Goal: Information Seeking & Learning: Learn about a topic

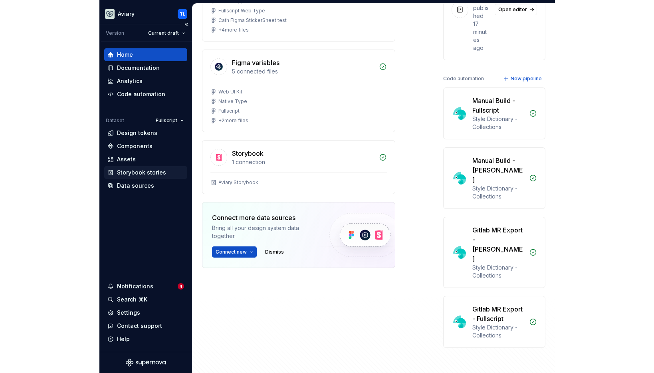
scroll to position [156, 0]
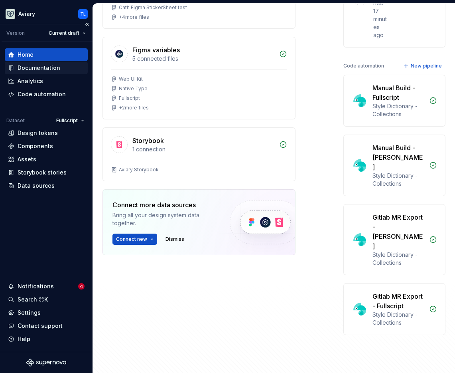
click at [39, 66] on div "Documentation" at bounding box center [39, 68] width 43 height 8
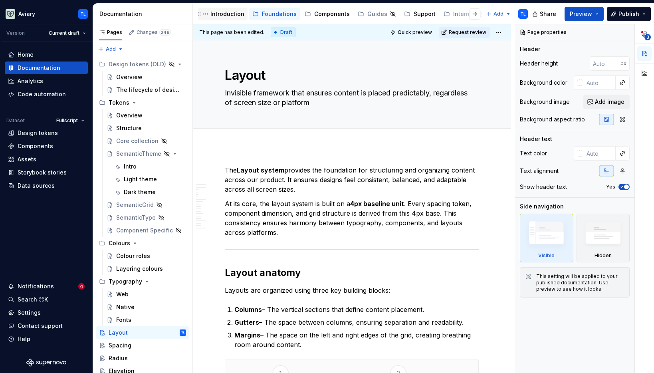
click at [230, 12] on div "Introduction" at bounding box center [227, 14] width 34 height 8
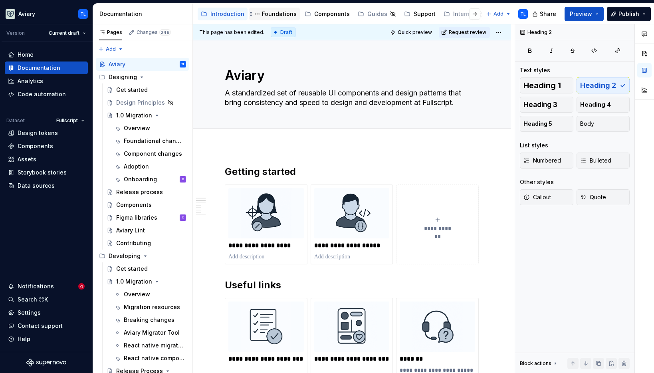
click at [268, 12] on div "Foundations" at bounding box center [279, 14] width 35 height 8
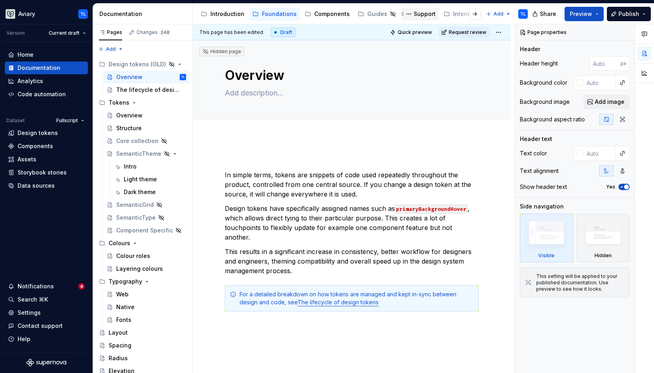
click at [419, 13] on div "Support" at bounding box center [424, 14] width 22 height 8
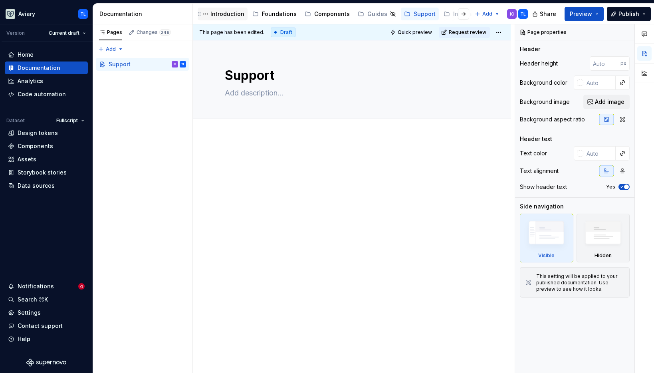
click at [233, 13] on div "Introduction" at bounding box center [227, 14] width 34 height 8
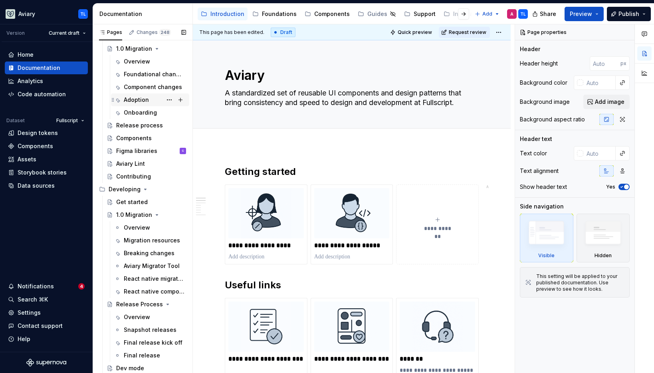
scroll to position [79, 0]
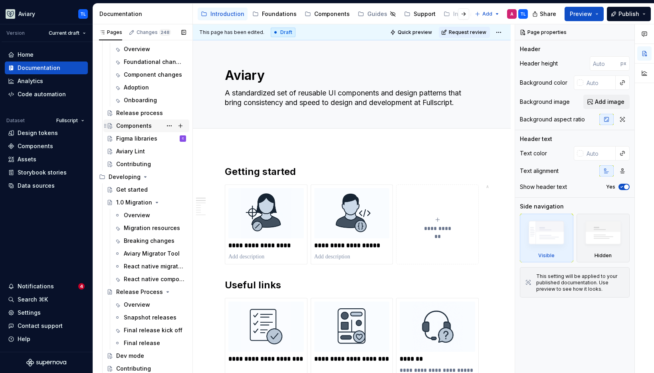
click at [136, 123] on div "Components" at bounding box center [134, 126] width 36 height 8
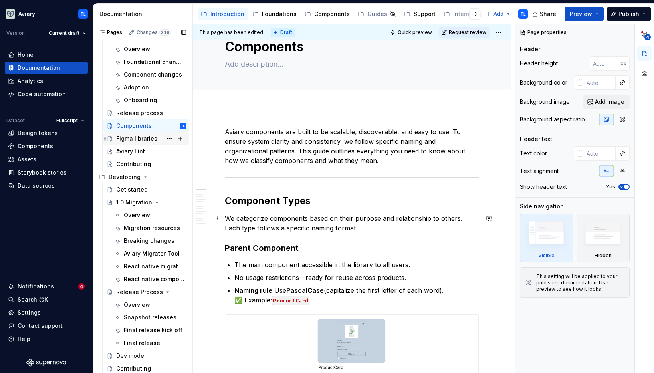
scroll to position [55, 0]
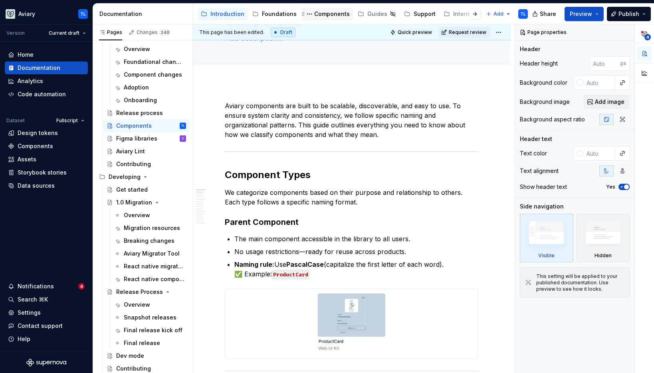
click at [313, 18] on div "Components" at bounding box center [327, 14] width 45 height 10
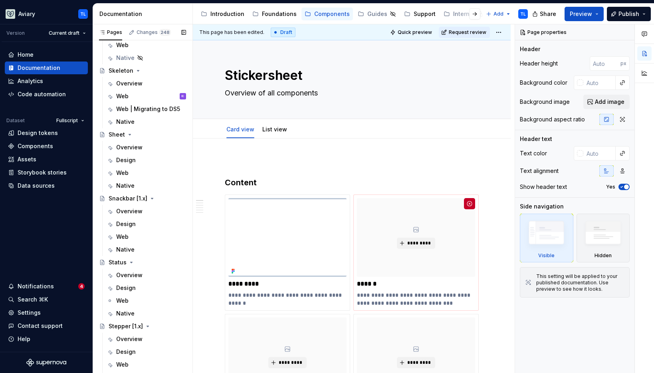
scroll to position [3093, 0]
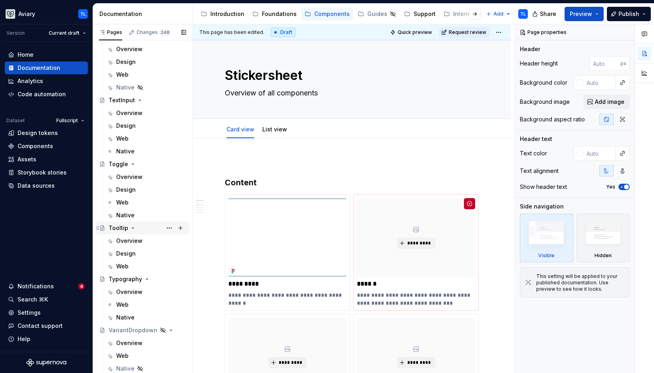
click at [115, 225] on div "Tooltip" at bounding box center [119, 228] width 20 height 8
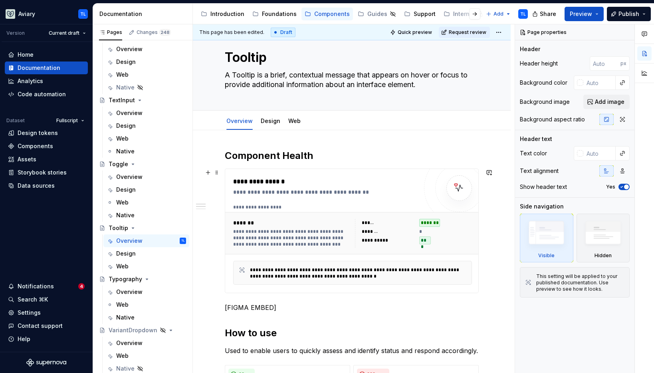
scroll to position [63, 0]
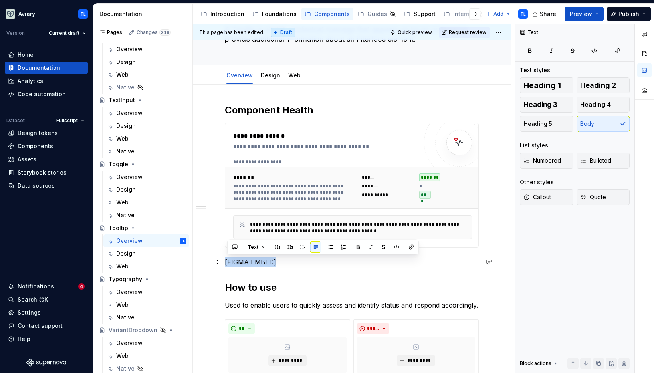
drag, startPoint x: 287, startPoint y: 262, endPoint x: 224, endPoint y: 264, distance: 62.7
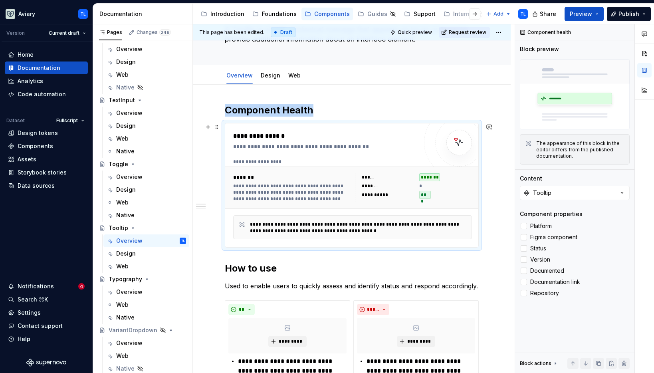
click at [305, 197] on div "**********" at bounding box center [291, 192] width 117 height 19
click at [322, 131] on div "**********" at bounding box center [325, 136] width 184 height 10
click at [313, 143] on div "**********" at bounding box center [325, 146] width 184 height 8
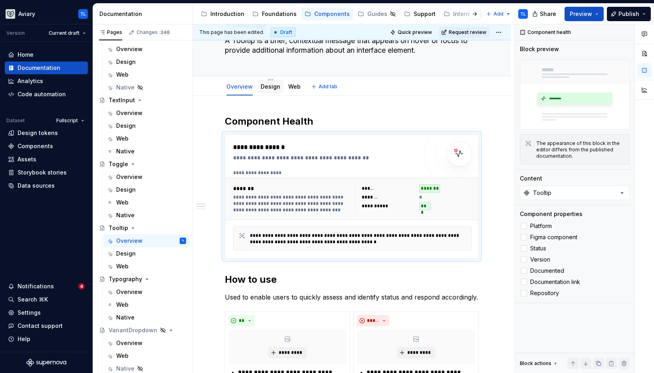
click at [268, 85] on link "Design" at bounding box center [271, 86] width 20 height 7
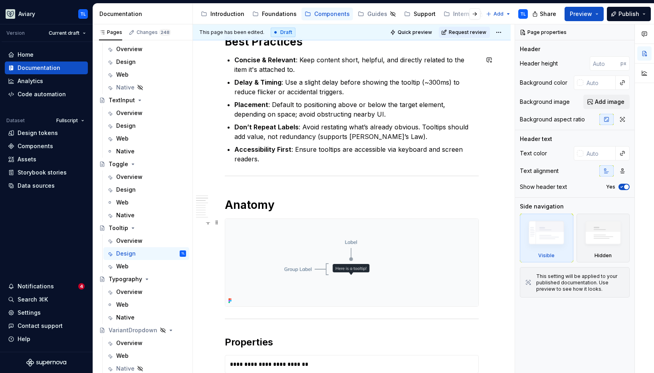
scroll to position [231, 0]
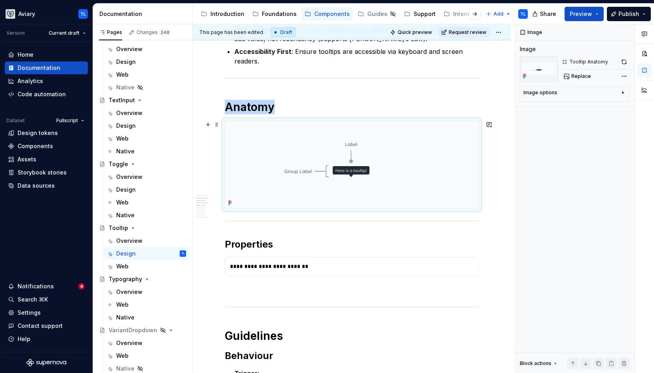
click at [281, 166] on img at bounding box center [351, 164] width 253 height 87
click at [271, 152] on img at bounding box center [351, 164] width 253 height 87
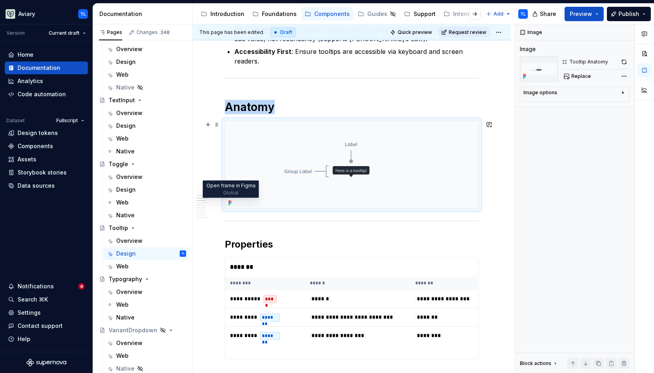
click at [229, 202] on icon at bounding box center [229, 203] width 2 height 2
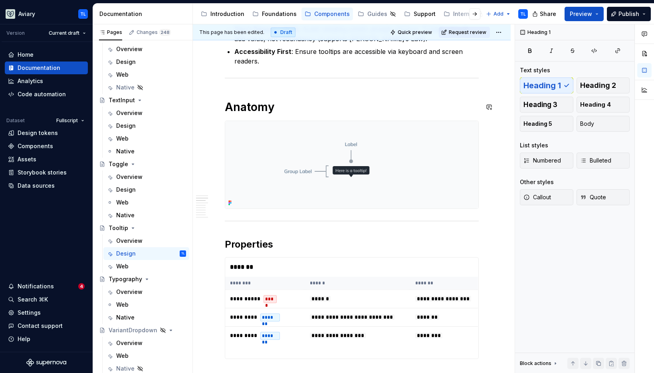
click at [305, 107] on h1 "Anatomy" at bounding box center [352, 107] width 254 height 14
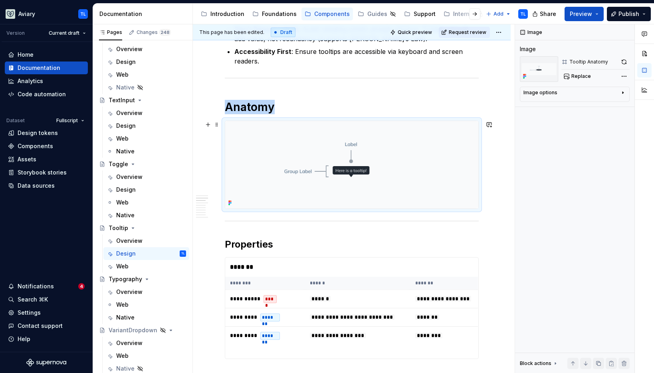
click at [274, 173] on img at bounding box center [351, 164] width 253 height 87
click at [142, 113] on div "Overview" at bounding box center [151, 112] width 70 height 11
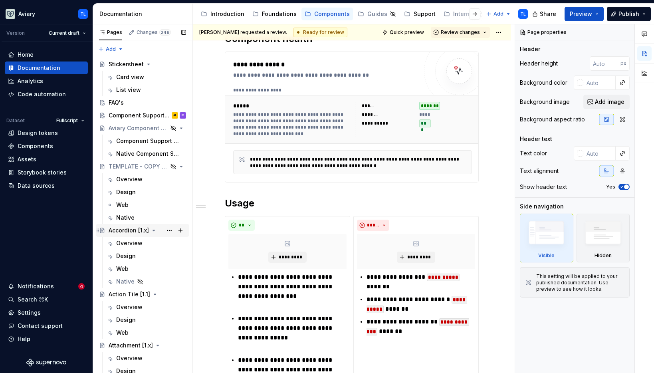
click at [125, 229] on div "Accordion [1.x]" at bounding box center [129, 230] width 40 height 8
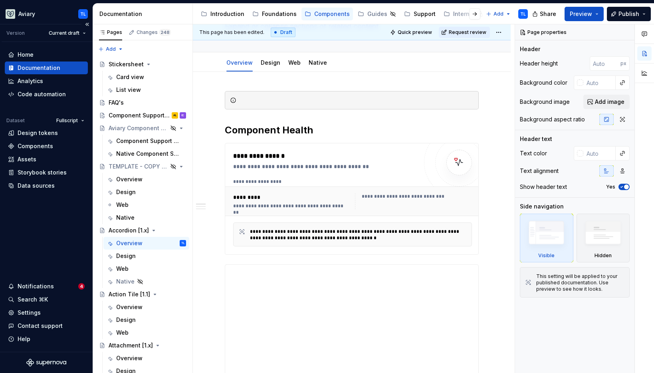
scroll to position [67, 0]
click at [268, 65] on link "Design" at bounding box center [271, 62] width 20 height 7
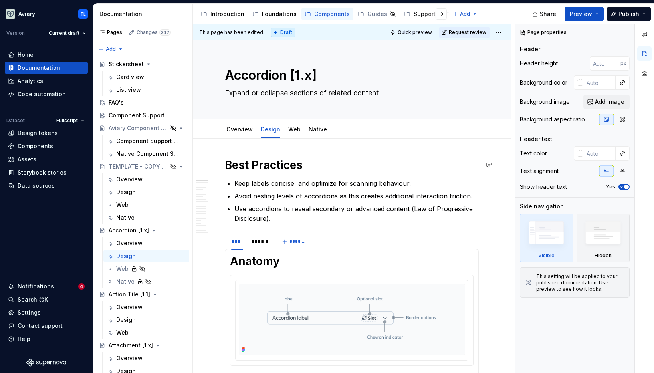
type textarea "*"
